Goal: Task Accomplishment & Management: Manage account settings

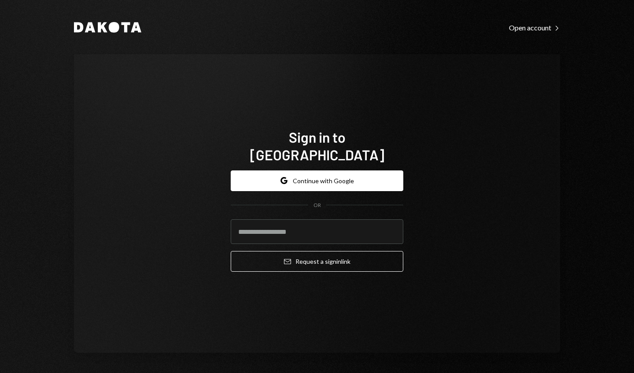
click at [243, 223] on input "email" at bounding box center [317, 231] width 173 height 25
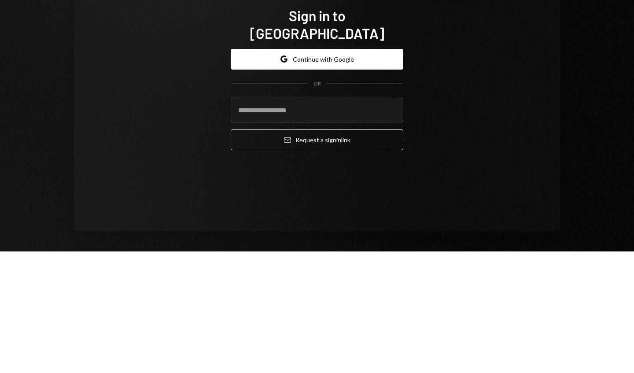
click at [299, 224] on input "email" at bounding box center [317, 231] width 173 height 25
type input "**********"
click at [311, 255] on button "Email Request a sign in link" at bounding box center [317, 261] width 173 height 21
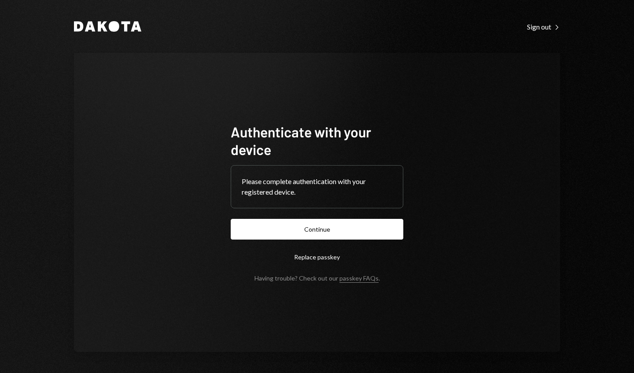
click at [373, 232] on button "Continue" at bounding box center [317, 229] width 173 height 21
click at [634, 176] on div "Dakota Sign out Right Caret Authenticate with your device Please complete authe…" at bounding box center [317, 186] width 634 height 373
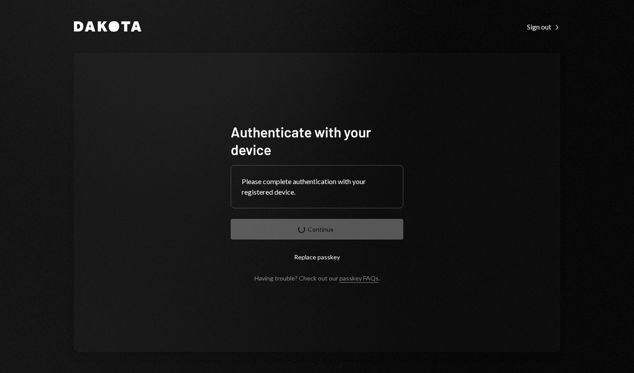
click at [634, 174] on div "Dakota Sign out Right Caret Authenticate with your device Please complete authe…" at bounding box center [317, 186] width 634 height 373
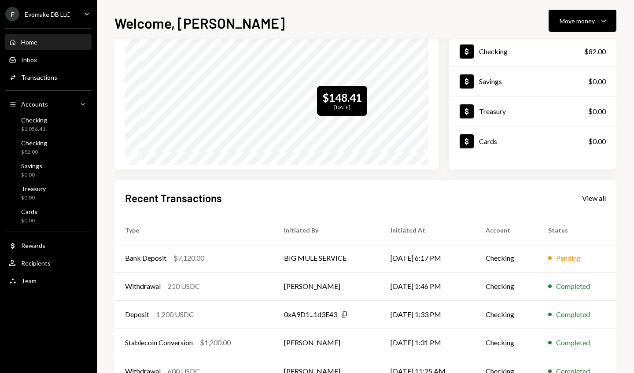
scroll to position [91, 0]
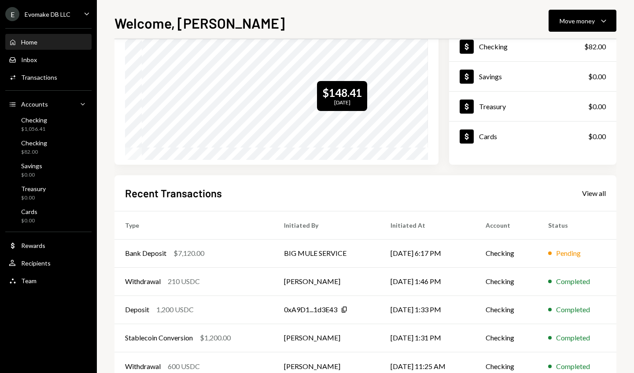
click at [479, 253] on td "Checking" at bounding box center [506, 253] width 63 height 28
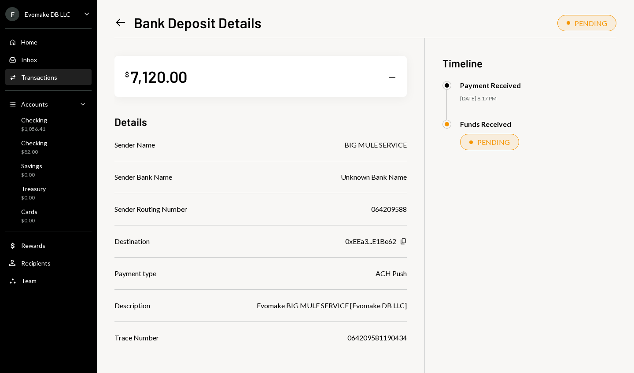
click at [22, 48] on div "Home Home" at bounding box center [48, 42] width 79 height 15
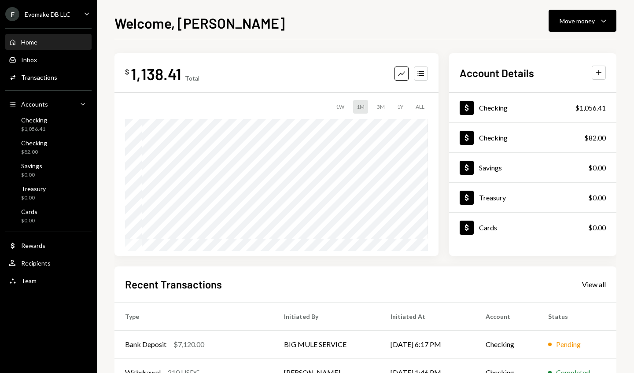
click at [601, 25] on icon "Caret Down" at bounding box center [603, 20] width 11 height 11
